Goal: Navigation & Orientation: Find specific page/section

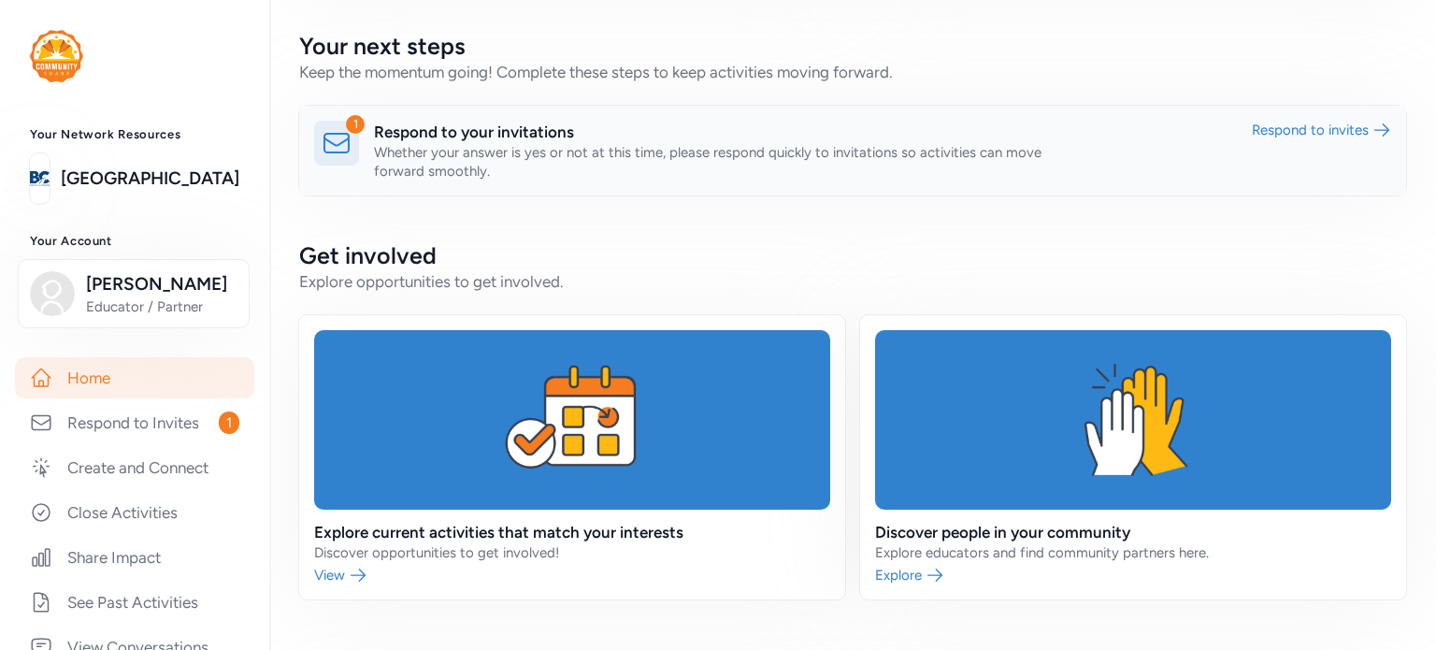
scroll to position [381, 0]
click at [129, 438] on link "Respond to Invites 1" at bounding box center [134, 422] width 239 height 41
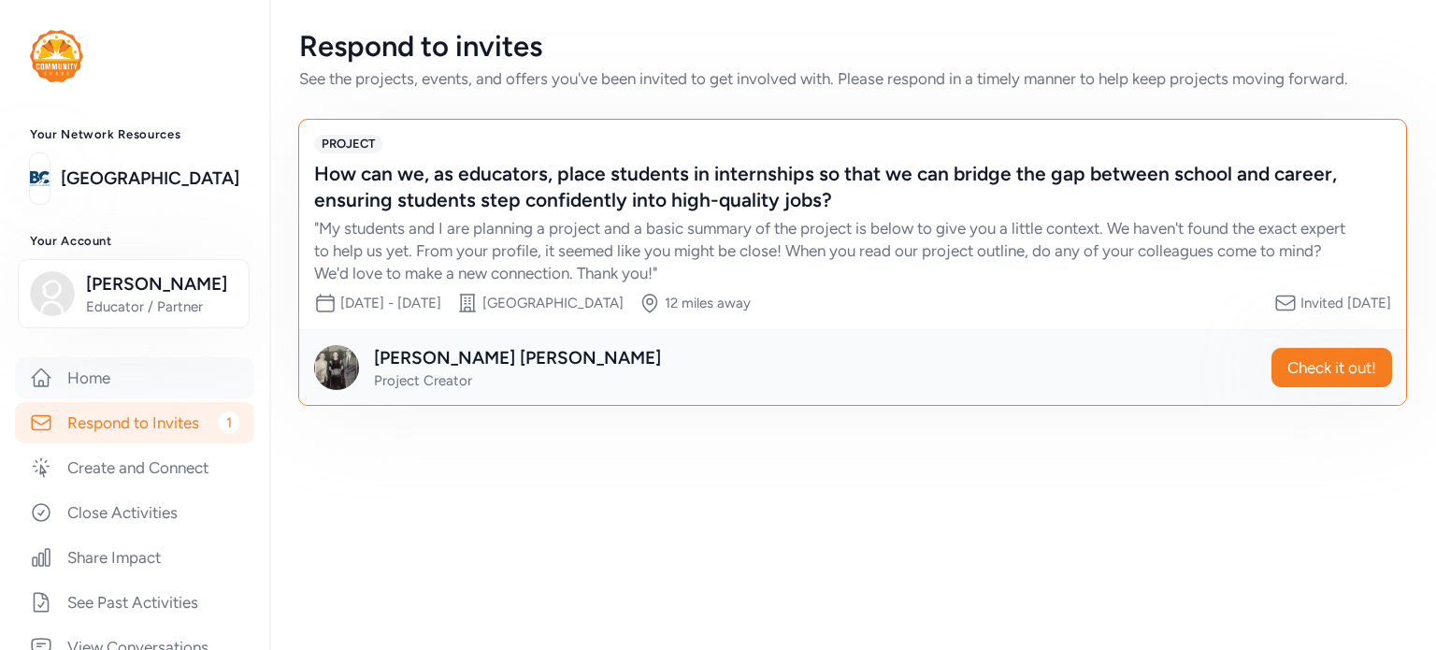
click at [124, 378] on link "Home" at bounding box center [134, 377] width 239 height 41
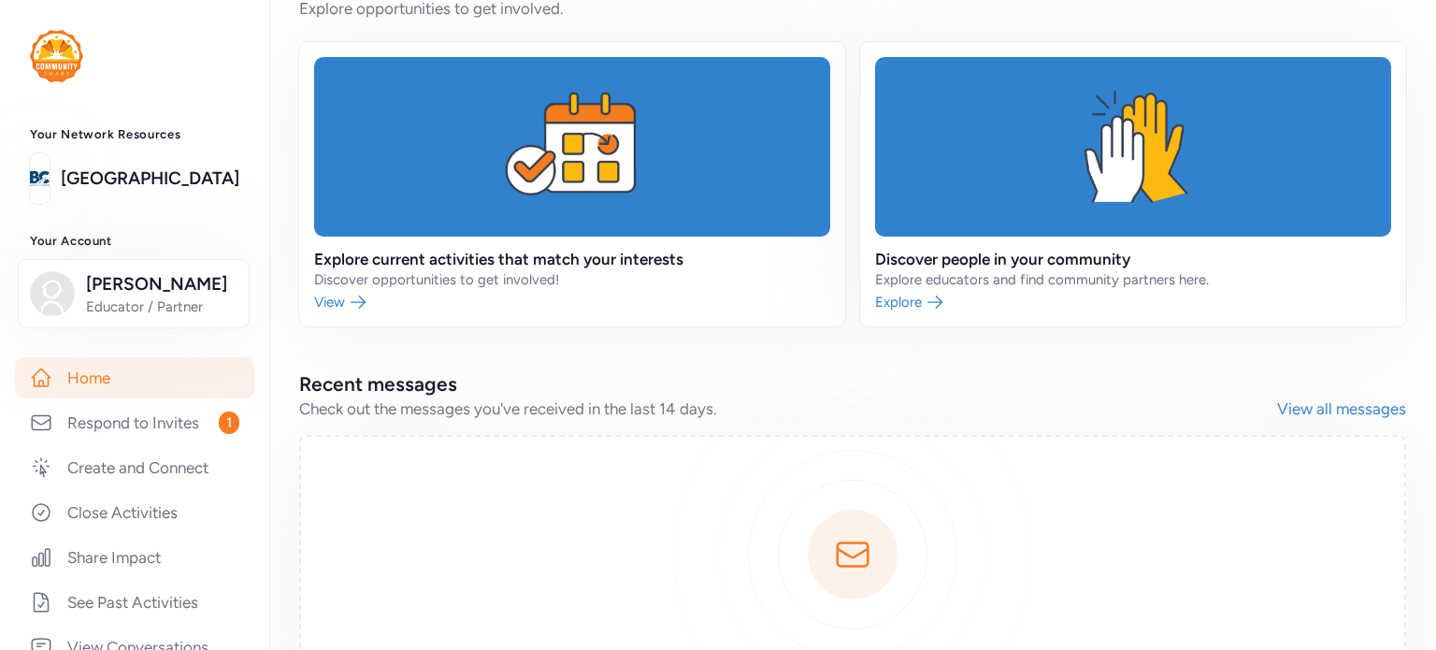
scroll to position [624, 0]
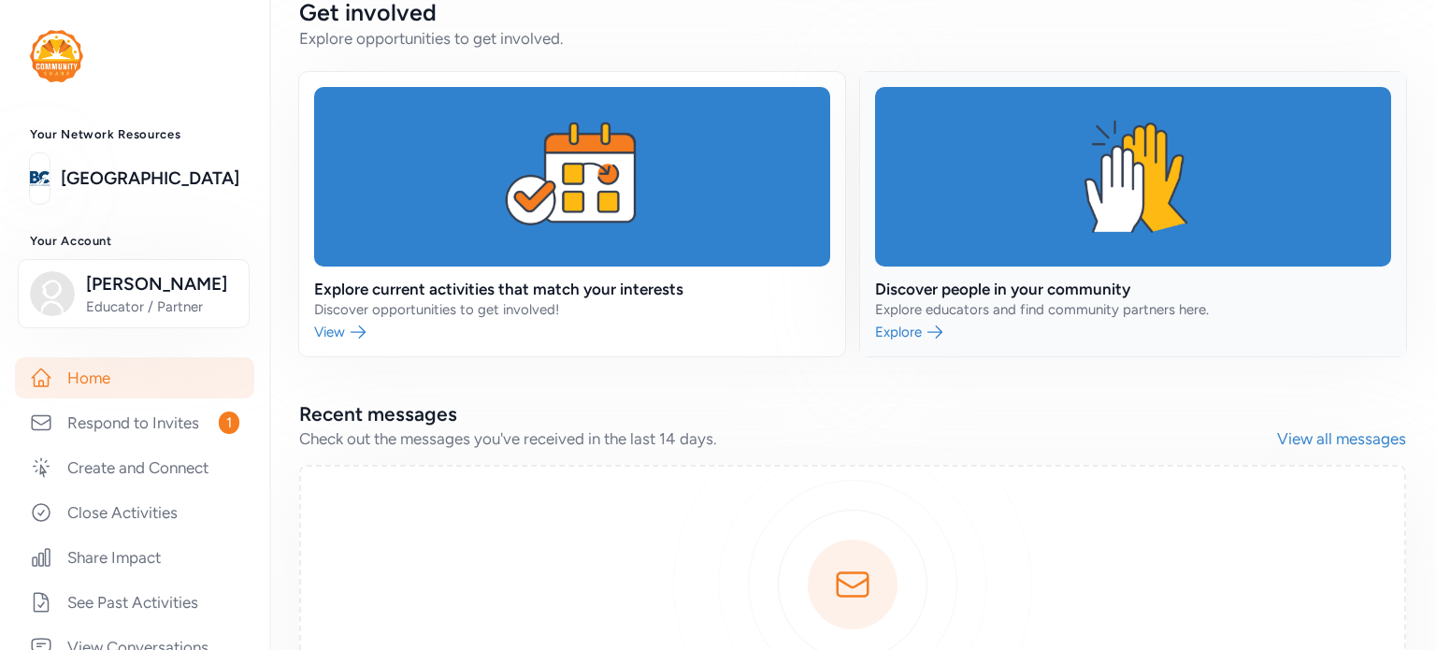
click at [1040, 317] on link at bounding box center [1133, 214] width 546 height 284
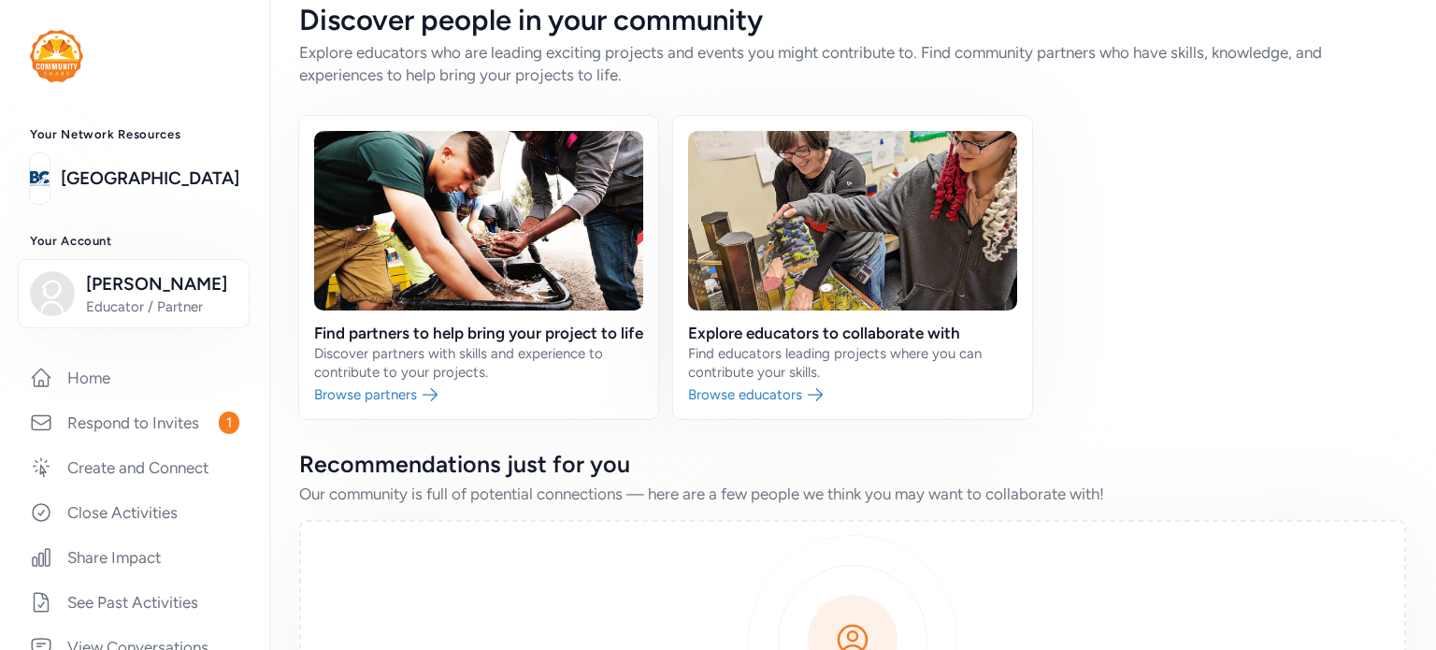
scroll to position [25, 0]
click at [758, 417] on link at bounding box center [852, 268] width 359 height 303
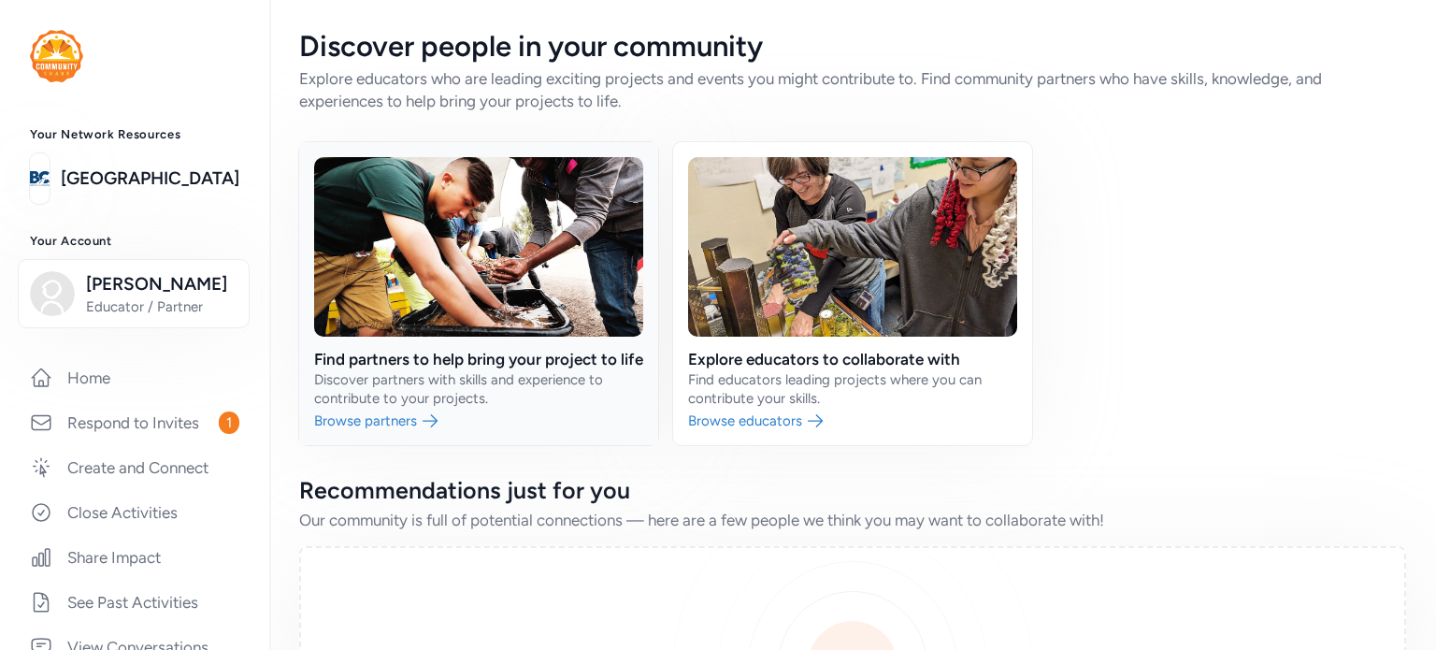
click at [403, 441] on link at bounding box center [478, 293] width 359 height 303
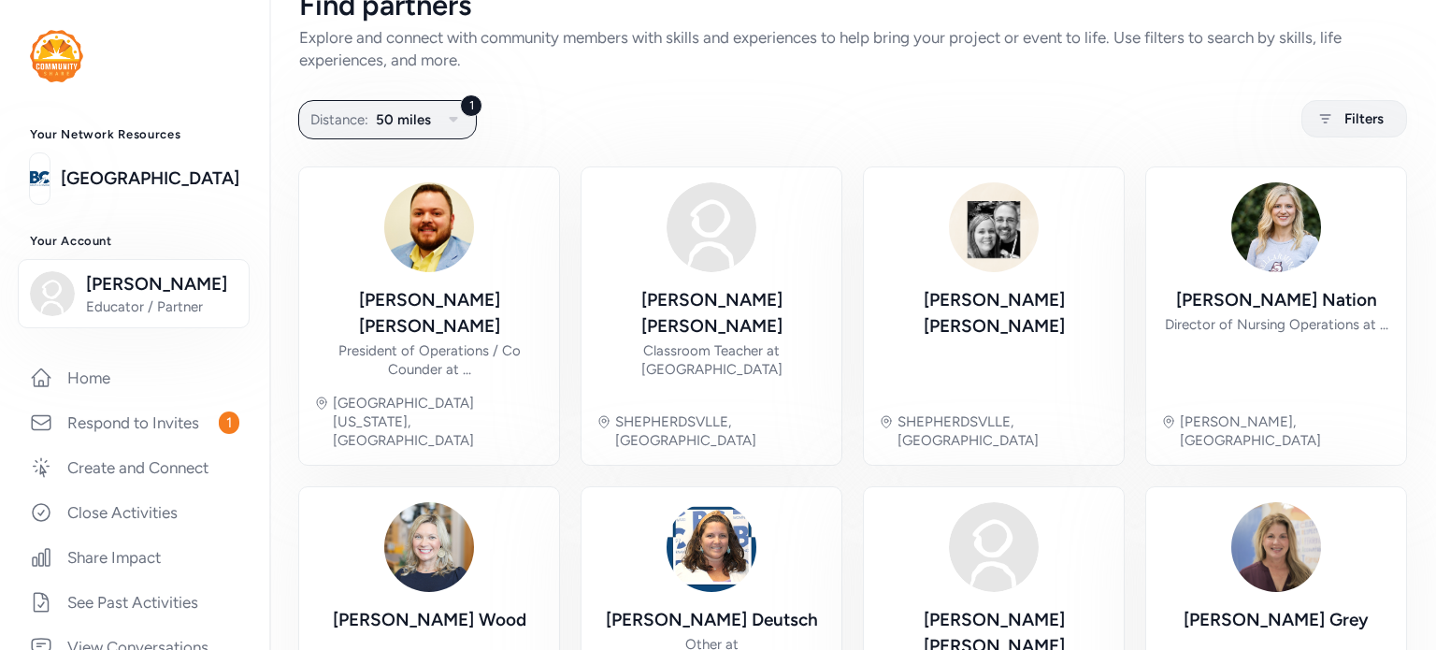
scroll to position [59, 0]
